Goal: Information Seeking & Learning: Learn about a topic

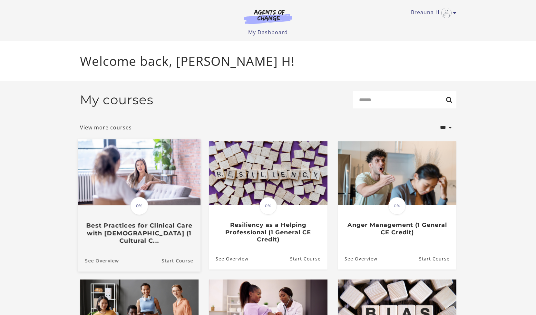
click at [146, 228] on h3 "Best Practices for Clinical Care with Asian Americans (1 Cultural C..." at bounding box center [139, 232] width 108 height 23
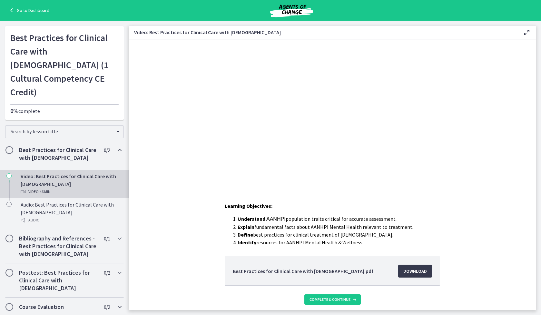
click at [53, 298] on div "Course Evaluation 0 / 2 Completed" at bounding box center [64, 306] width 119 height 19
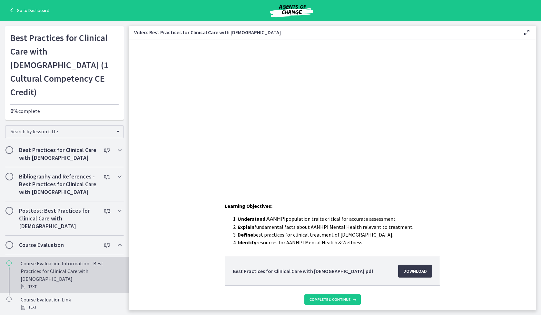
click at [39, 259] on div "Course Evaluation Information - Best Practices for Clinical Care with [DEMOGRAP…" at bounding box center [71, 274] width 101 height 31
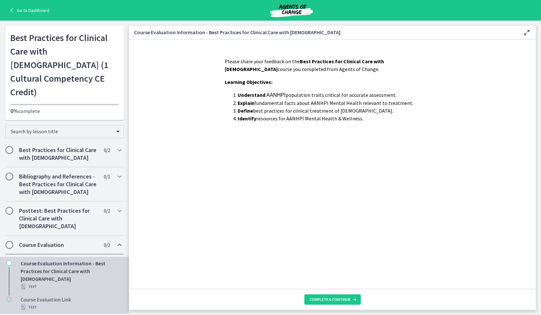
click at [46, 295] on div "Course Evaluation Link Text" at bounding box center [71, 302] width 101 height 15
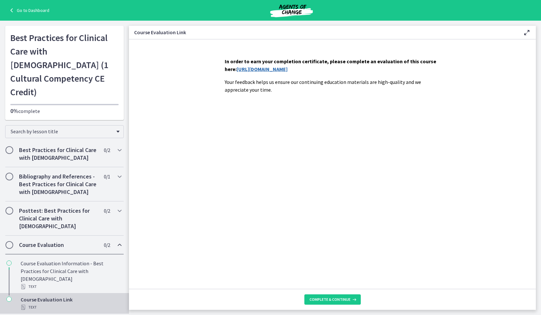
click at [287, 67] on link "[URL][DOMAIN_NAME]" at bounding box center [262, 69] width 51 height 6
